Goal: Find specific page/section: Find specific page/section

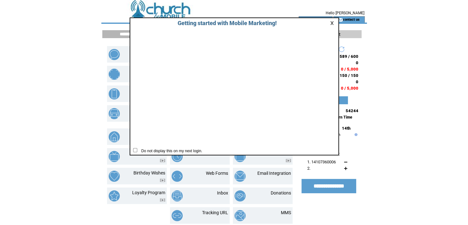
click at [331, 22] on link at bounding box center [333, 23] width 6 height 4
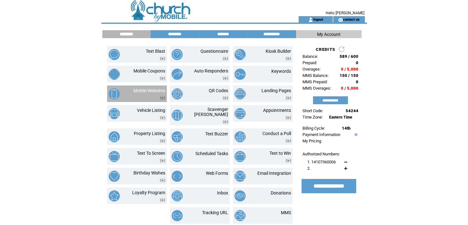
click at [123, 96] on td at bounding box center [117, 94] width 16 height 12
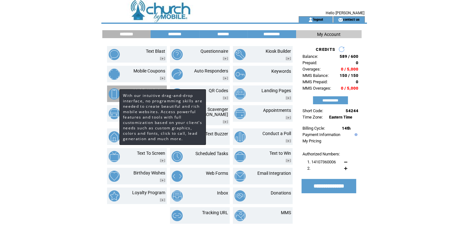
click at [113, 94] on img at bounding box center [114, 93] width 11 height 11
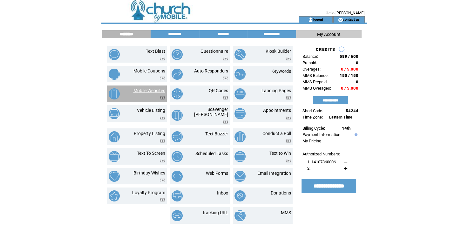
click at [137, 92] on link "Mobile Websites" at bounding box center [149, 90] width 32 height 5
click at [144, 92] on link "Mobile Websites" at bounding box center [149, 90] width 32 height 5
click at [149, 89] on link "Mobile Websites" at bounding box center [149, 90] width 32 height 5
click at [141, 91] on link "Mobile Websites" at bounding box center [149, 90] width 32 height 5
click at [151, 90] on link "Mobile Websites" at bounding box center [149, 90] width 32 height 5
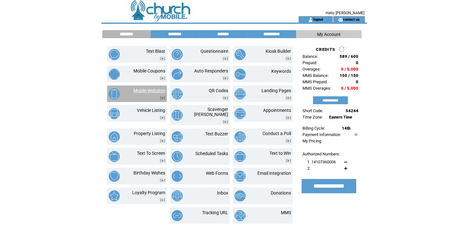
click at [153, 91] on link "Mobile Websites" at bounding box center [149, 90] width 32 height 5
click at [141, 88] on link "Mobile Websites" at bounding box center [149, 90] width 32 height 5
click at [144, 90] on link "Mobile Websites" at bounding box center [149, 90] width 32 height 5
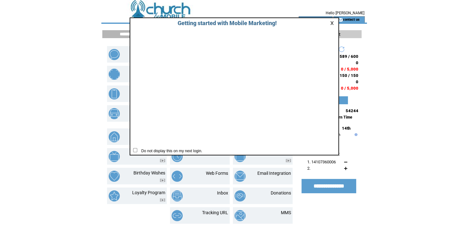
click at [332, 24] on link at bounding box center [333, 23] width 6 height 4
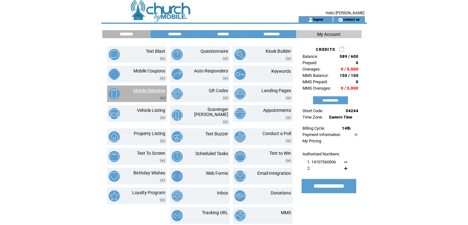
click at [149, 90] on link "Mobile Websites" at bounding box center [149, 90] width 32 height 5
